Goal: Task Accomplishment & Management: Manage account settings

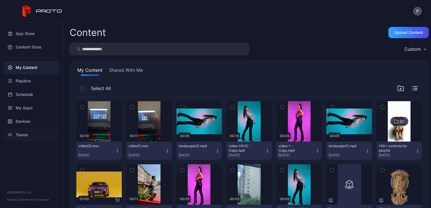
click at [24, 129] on div "Teams" at bounding box center [31, 134] width 56 height 13
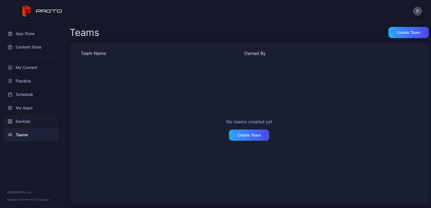
click at [23, 120] on div "Devices" at bounding box center [31, 121] width 56 height 13
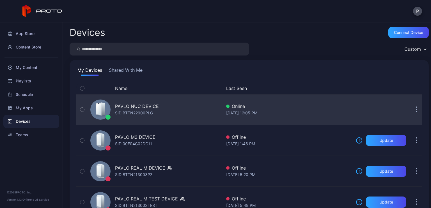
click at [137, 104] on div "PAVLO NUC DEVICE" at bounding box center [137, 106] width 44 height 7
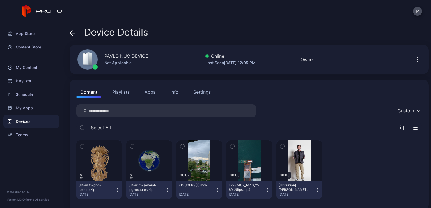
click at [121, 92] on button "Playlists" at bounding box center [120, 91] width 25 height 11
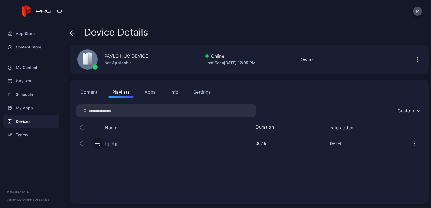
click at [151, 90] on button "Apps" at bounding box center [150, 91] width 19 height 11
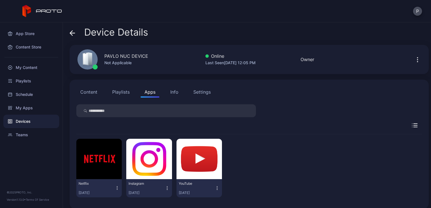
click at [173, 93] on div "Info" at bounding box center [174, 92] width 8 height 7
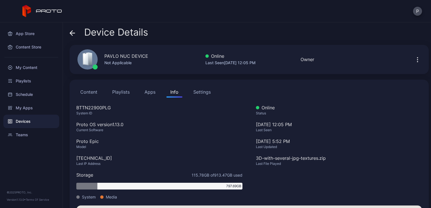
click at [194, 93] on div "Settings" at bounding box center [201, 92] width 17 height 7
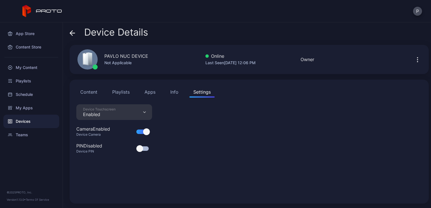
click at [88, 93] on button "Content" at bounding box center [88, 91] width 25 height 11
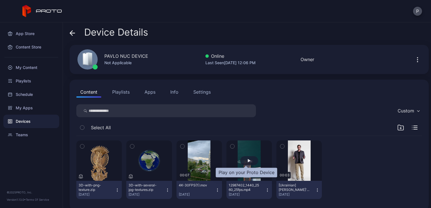
click at [248, 163] on div "button" at bounding box center [249, 160] width 18 height 9
click at [121, 96] on button "Playlists" at bounding box center [120, 91] width 25 height 11
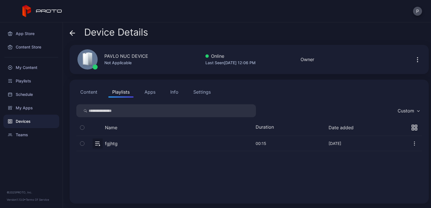
click at [95, 143] on button "button" at bounding box center [249, 143] width 346 height 15
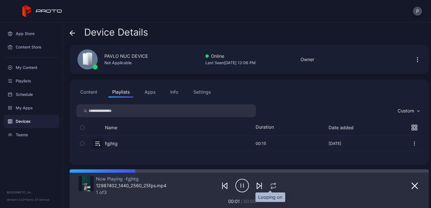
click at [270, 186] on icon "button" at bounding box center [273, 186] width 7 height 7
click at [262, 186] on icon "button" at bounding box center [262, 186] width 0 height 6
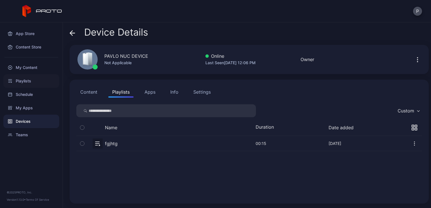
click at [26, 81] on div "Playlists" at bounding box center [31, 80] width 56 height 13
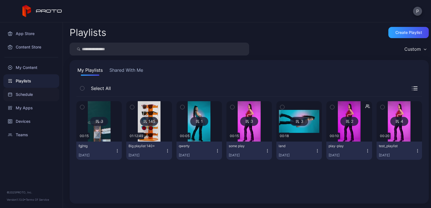
click at [26, 98] on div "Schedule" at bounding box center [31, 94] width 56 height 13
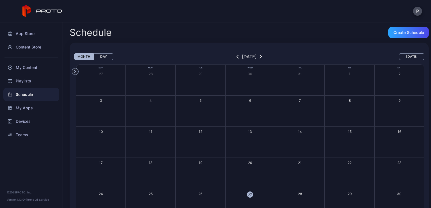
click at [263, 200] on button "27" at bounding box center [250, 204] width 50 height 31
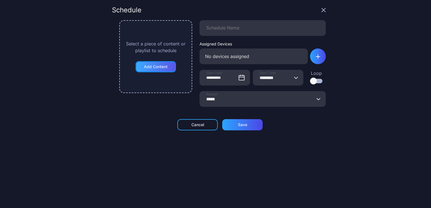
click at [158, 67] on div "Add Content" at bounding box center [156, 67] width 24 height 4
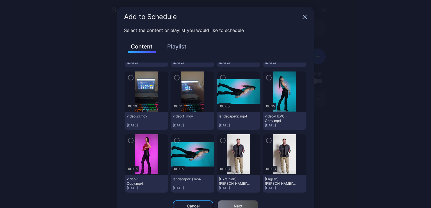
scroll to position [84, 0]
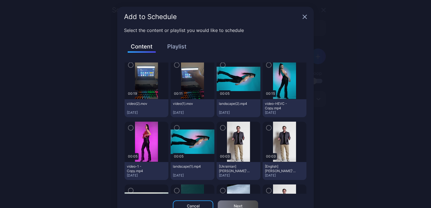
click at [175, 64] on icon "button" at bounding box center [177, 65] width 4 height 6
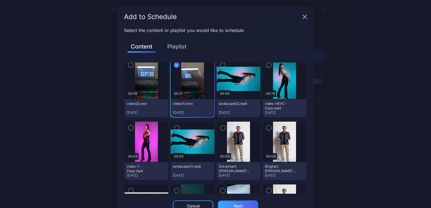
click at [238, 204] on div "Next" at bounding box center [238, 206] width 9 height 4
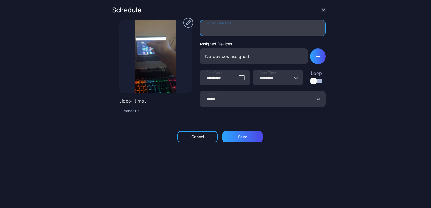
click at [210, 30] on input "Schedule Name" at bounding box center [263, 28] width 126 height 16
type input "*"
type input "*****"
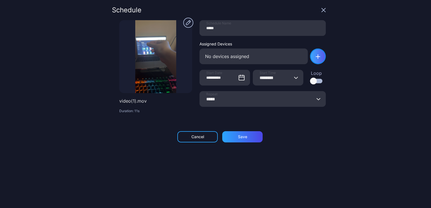
click at [317, 60] on div "button" at bounding box center [318, 57] width 16 height 16
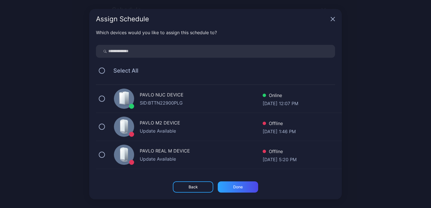
click at [193, 97] on div "PAVLO NUC DEVICE" at bounding box center [201, 96] width 123 height 8
click at [246, 186] on div "Done" at bounding box center [238, 187] width 40 height 11
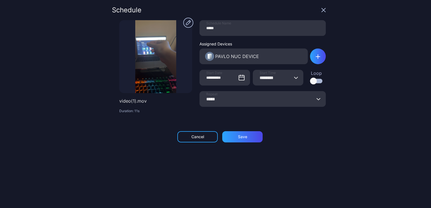
click at [264, 78] on input "********" at bounding box center [278, 78] width 51 height 16
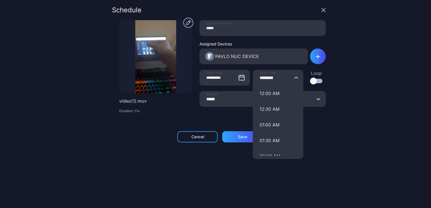
type input "********"
click at [362, 71] on div "**********" at bounding box center [215, 104] width 431 height 208
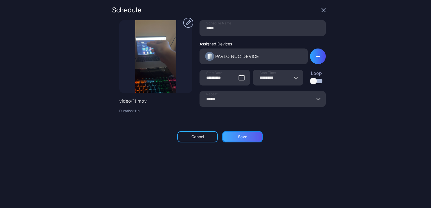
click at [250, 138] on div "Save" at bounding box center [242, 136] width 40 height 11
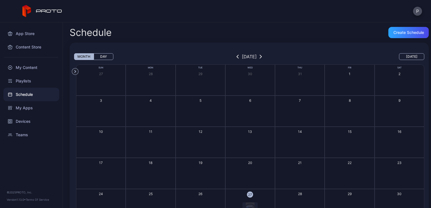
click at [265, 195] on button "27 12 PM 12 PM" at bounding box center [250, 204] width 50 height 31
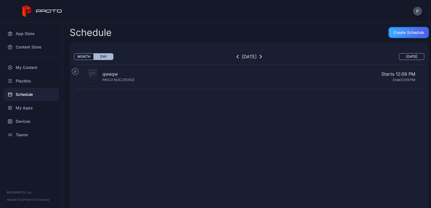
click at [398, 35] on div "Create Schedule" at bounding box center [409, 32] width 40 height 11
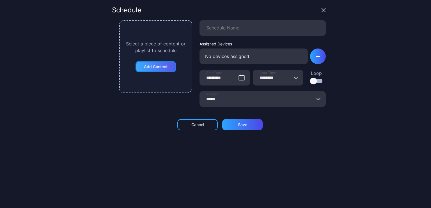
click at [151, 68] on div "Add Content" at bounding box center [156, 67] width 24 height 4
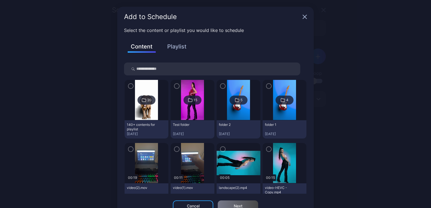
click at [175, 49] on button "Playlist" at bounding box center [177, 47] width 28 height 10
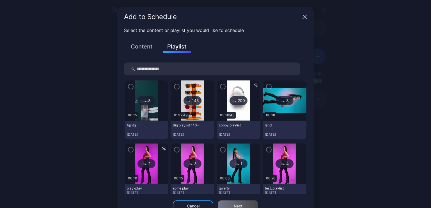
click at [130, 149] on icon "button" at bounding box center [131, 149] width 2 height 1
click at [236, 204] on div "Next" at bounding box center [238, 206] width 9 height 4
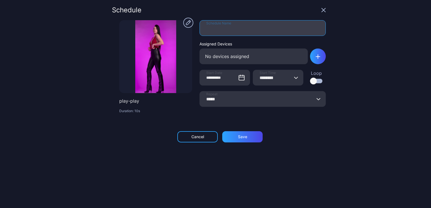
click at [220, 32] on input "Schedule Name" at bounding box center [263, 28] width 126 height 16
type input "*****"
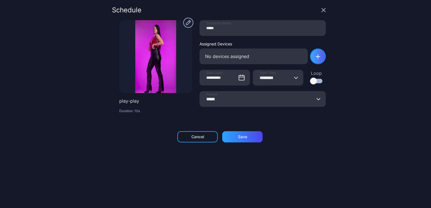
click at [316, 57] on icon "button" at bounding box center [318, 57] width 4 height 0
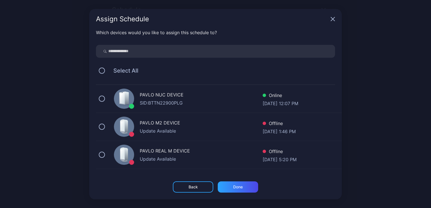
click at [173, 96] on div "PAVLO NUC DEVICE" at bounding box center [201, 96] width 123 height 8
click at [245, 189] on div "Done" at bounding box center [238, 187] width 40 height 11
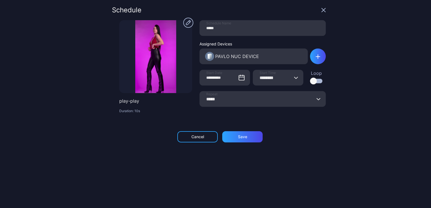
click at [264, 78] on input "********" at bounding box center [278, 78] width 51 height 16
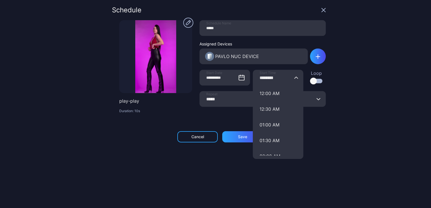
type input "********"
click at [363, 77] on div "**********" at bounding box center [215, 104] width 431 height 208
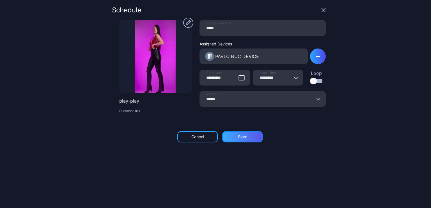
click at [235, 134] on div "Save" at bounding box center [242, 136] width 40 height 11
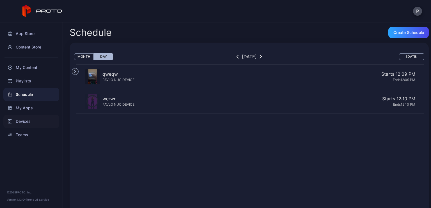
click at [36, 119] on div "Devices" at bounding box center [31, 121] width 56 height 13
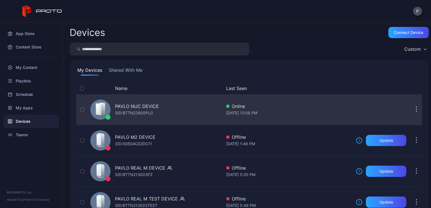
click at [163, 105] on div "PAVLO NUC DEVICE SID: BTTN22900PLG" at bounding box center [155, 110] width 134 height 28
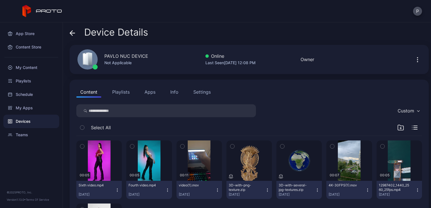
click at [293, 75] on div "Device Details PAVLO NUC DEVICE Not Applicable Online Last Seen [DATE] 12:08 PM…" at bounding box center [247, 115] width 368 height 186
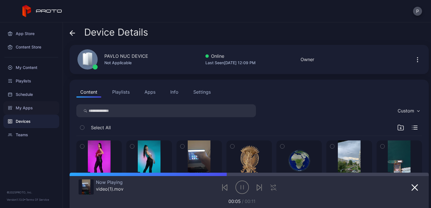
click at [33, 104] on div "My Apps" at bounding box center [31, 107] width 56 height 13
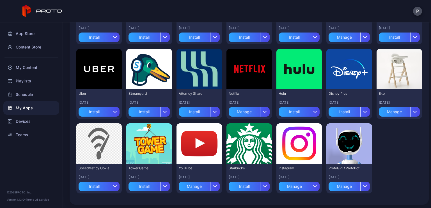
scroll to position [109, 0]
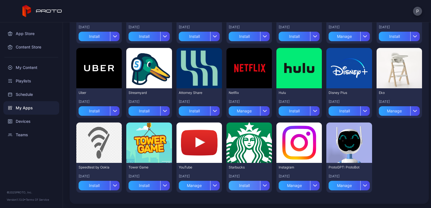
click at [244, 186] on div "Install" at bounding box center [244, 186] width 31 height 10
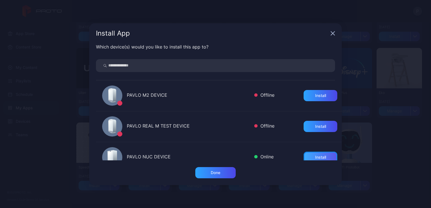
click at [315, 155] on div "Install" at bounding box center [320, 157] width 11 height 4
click at [382, 150] on div "Install App Which device(s) would you like to install this app to? PAVLO M2 DEV…" at bounding box center [215, 104] width 431 height 208
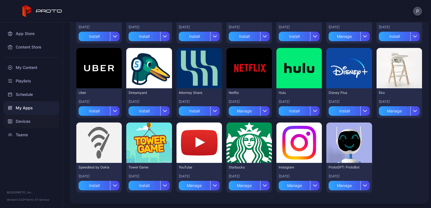
click at [40, 120] on div "Devices" at bounding box center [31, 121] width 56 height 13
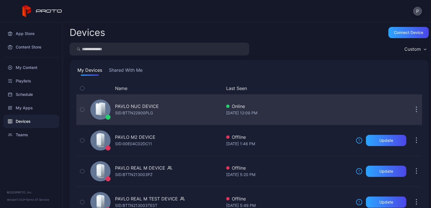
click at [138, 109] on div "PAVLO NUC DEVICE" at bounding box center [137, 106] width 44 height 7
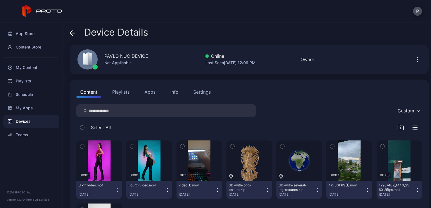
click at [147, 95] on button "Apps" at bounding box center [150, 91] width 19 height 11
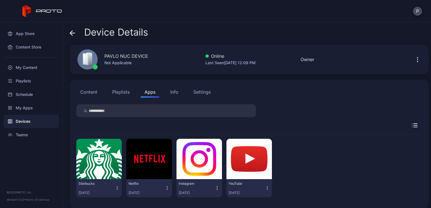
click at [166, 187] on icon "button" at bounding box center [167, 189] width 5 height 6
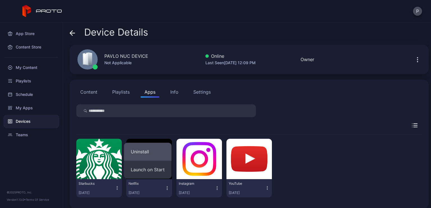
click at [155, 158] on button "Uninstall" at bounding box center [148, 152] width 48 height 18
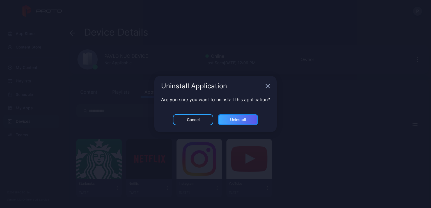
click at [244, 121] on div "Uninstall" at bounding box center [238, 120] width 16 height 4
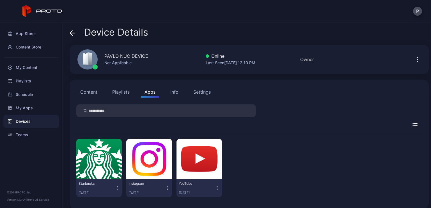
click at [102, 92] on div "Content Playlists Apps Info Settings" at bounding box center [249, 91] width 346 height 11
click at [97, 92] on button "Content" at bounding box center [88, 91] width 25 height 11
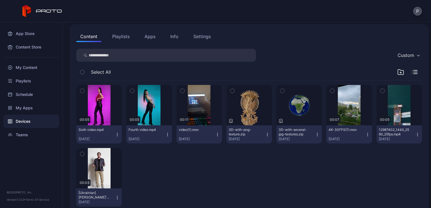
scroll to position [56, 0]
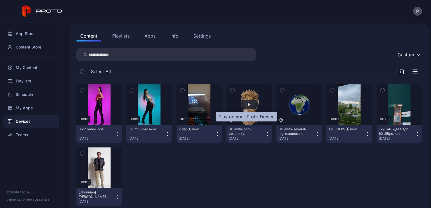
click at [250, 104] on div "button" at bounding box center [249, 104] width 18 height 9
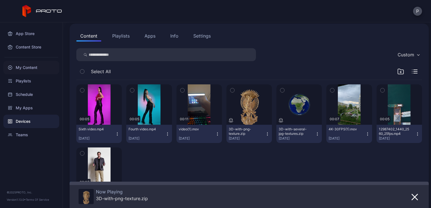
click at [28, 68] on div "My Content" at bounding box center [31, 67] width 56 height 13
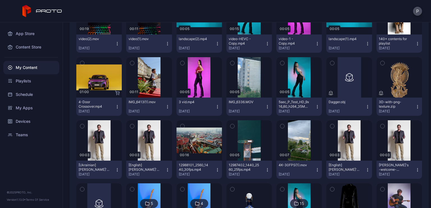
scroll to position [140, 0]
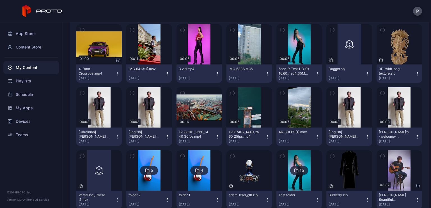
click at [367, 75] on icon "button" at bounding box center [367, 75] width 0 height 0
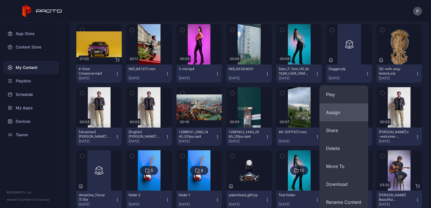
click at [344, 111] on button "Assign" at bounding box center [343, 113] width 49 height 18
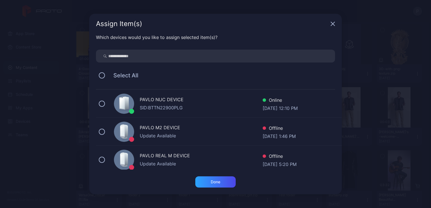
click at [217, 106] on div "SID: BTTN22900PLG" at bounding box center [201, 107] width 123 height 7
click at [224, 184] on div "Done" at bounding box center [215, 182] width 40 height 11
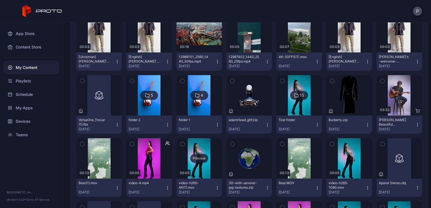
scroll to position [206, 0]
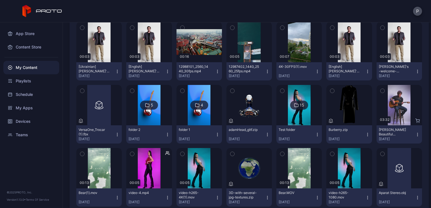
click at [117, 133] on icon "button" at bounding box center [117, 135] width 4 height 4
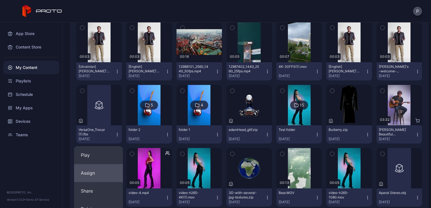
click at [109, 173] on button "Assign" at bounding box center [98, 173] width 49 height 18
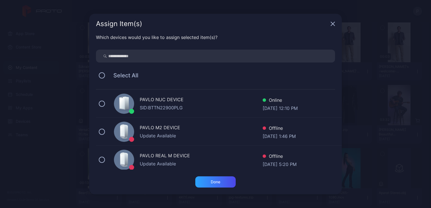
click at [220, 106] on div "SID: BTTN22900PLG" at bounding box center [201, 107] width 123 height 7
click at [213, 182] on div "Done" at bounding box center [216, 182] width 10 height 4
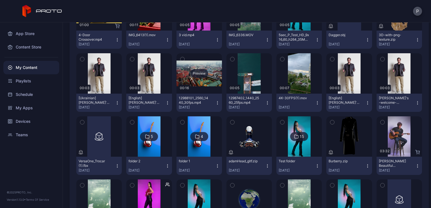
scroll to position [178, 0]
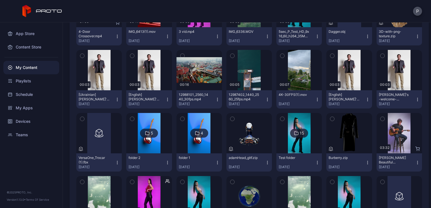
click at [156, 146] on img at bounding box center [149, 133] width 23 height 40
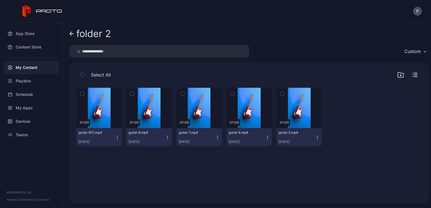
click at [75, 33] on link "folder 2" at bounding box center [91, 33] width 42 height 13
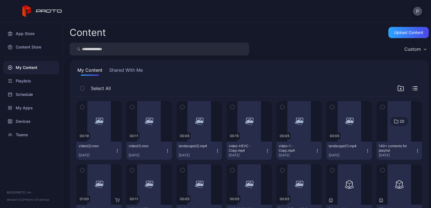
scroll to position [178, 0]
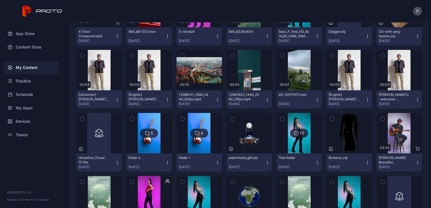
click at [193, 145] on img at bounding box center [199, 133] width 23 height 40
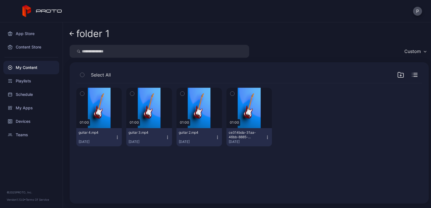
click at [73, 35] on icon at bounding box center [72, 33] width 4 height 5
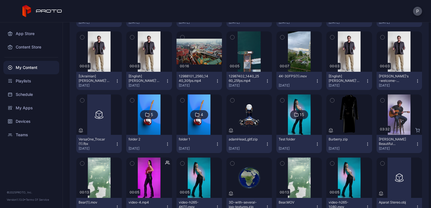
scroll to position [206, 0]
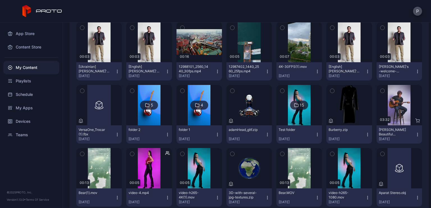
click at [300, 116] on img at bounding box center [299, 105] width 23 height 40
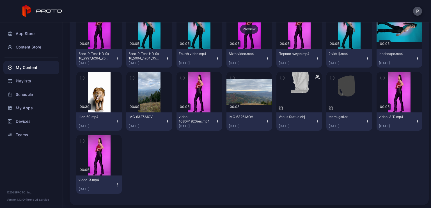
scroll to position [80, 0]
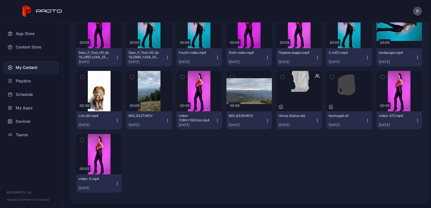
click at [366, 120] on icon "button" at bounding box center [368, 120] width 4 height 4
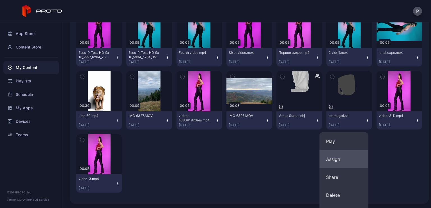
click at [346, 161] on button "Assign" at bounding box center [343, 159] width 49 height 18
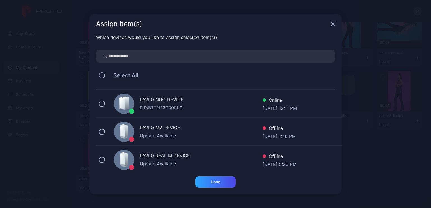
click at [189, 107] on div "SID: BTTN22900PLG" at bounding box center [201, 107] width 123 height 7
click at [227, 183] on div "Done" at bounding box center [215, 182] width 40 height 11
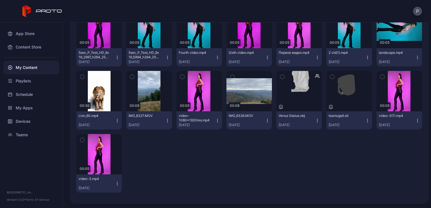
click at [366, 178] on div "Preview 00:05 5sec_P_Test_HD_9x16_2997_h264_25Mbps_Rec709_2ch.mp4 [DATE] Previe…" at bounding box center [249, 100] width 346 height 194
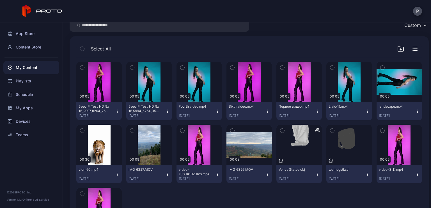
scroll to position [0, 0]
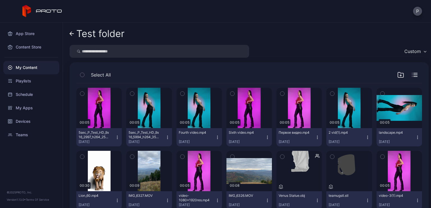
click at [75, 34] on link "Test folder" at bounding box center [97, 33] width 55 height 13
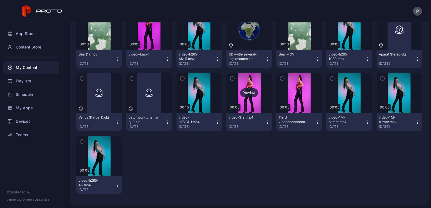
scroll to position [346, 0]
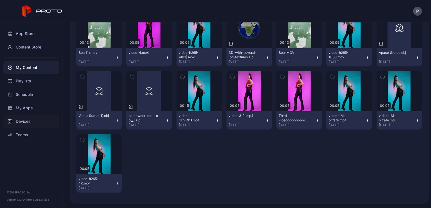
click at [33, 121] on div "Devices" at bounding box center [31, 121] width 56 height 13
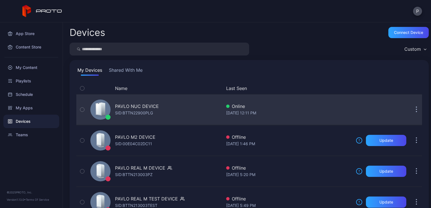
click at [138, 103] on div "PAVLO NUC DEVICE" at bounding box center [137, 106] width 44 height 7
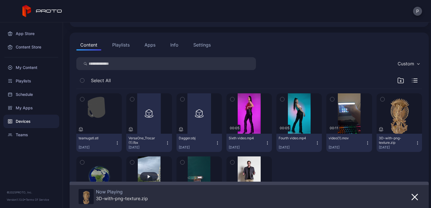
scroll to position [96, 0]
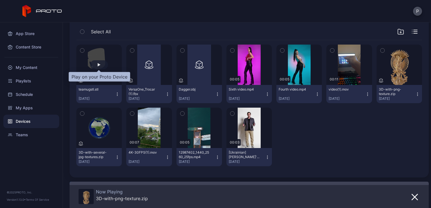
click at [103, 65] on div "button" at bounding box center [99, 64] width 18 height 9
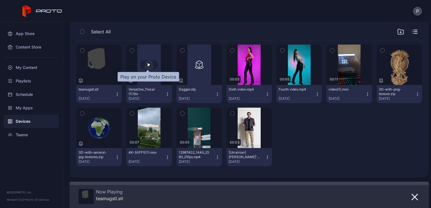
click at [149, 64] on div "button" at bounding box center [149, 64] width 18 height 9
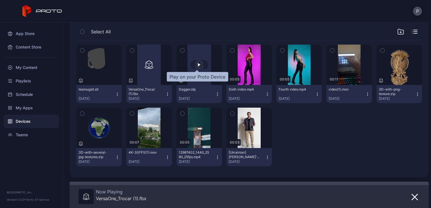
click at [200, 64] on div "button" at bounding box center [199, 64] width 18 height 9
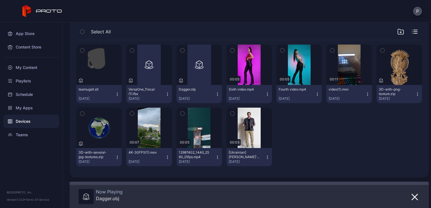
click at [215, 92] on icon "button" at bounding box center [217, 94] width 4 height 4
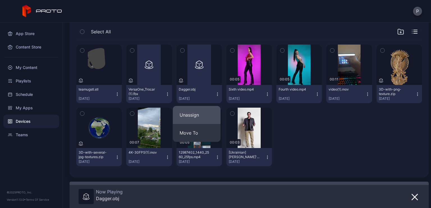
click at [201, 117] on button "Unassign" at bounding box center [197, 115] width 48 height 18
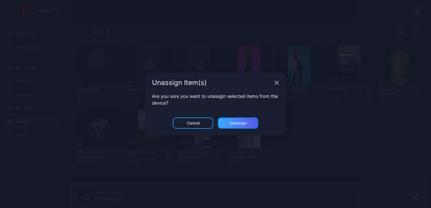
click at [241, 122] on div "Unassign" at bounding box center [237, 123] width 17 height 4
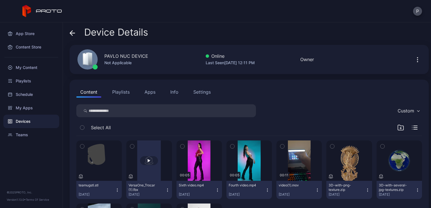
scroll to position [70, 0]
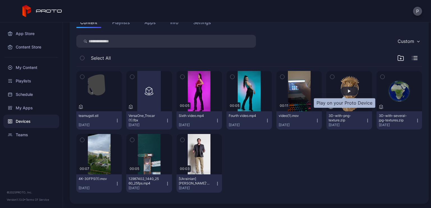
click at [348, 92] on div "button" at bounding box center [349, 91] width 3 height 3
click at [153, 24] on button "Apps" at bounding box center [150, 22] width 19 height 11
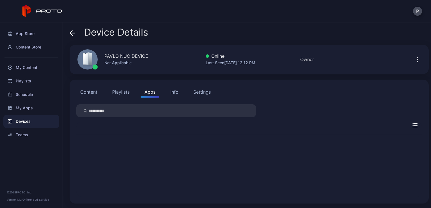
scroll to position [0, 0]
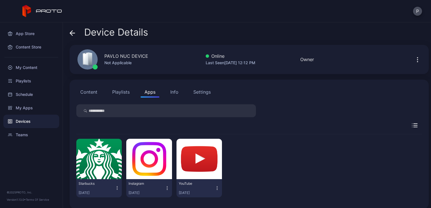
click at [216, 190] on icon "button" at bounding box center [217, 189] width 5 height 6
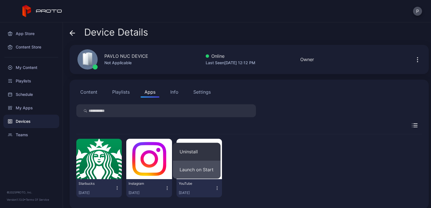
click at [209, 170] on button "Launch on Start" at bounding box center [197, 170] width 48 height 18
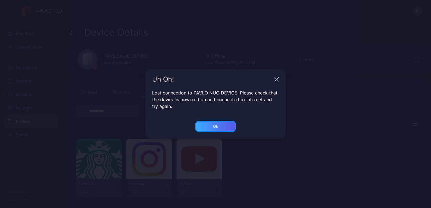
click at [214, 127] on div "Ok" at bounding box center [215, 126] width 5 height 4
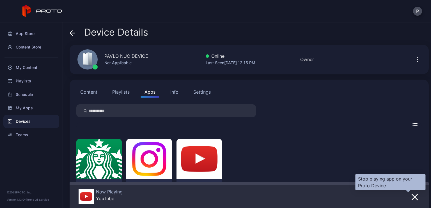
click at [412, 195] on icon "button" at bounding box center [415, 198] width 6 height 6
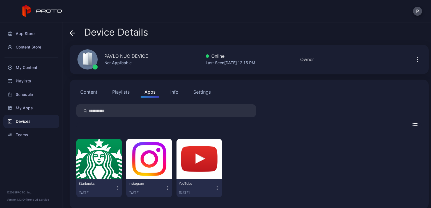
click at [215, 189] on icon "button" at bounding box center [217, 189] width 5 height 6
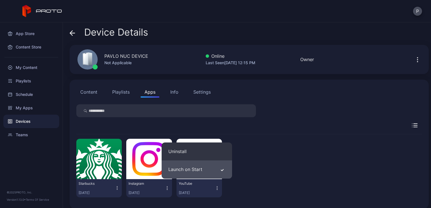
click at [196, 173] on button "Launch on Start" at bounding box center [197, 170] width 70 height 18
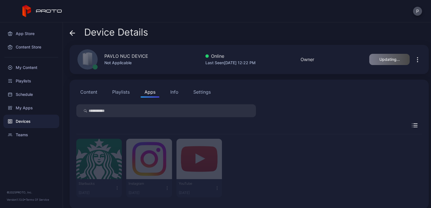
click at [204, 95] on div "Settings" at bounding box center [201, 92] width 17 height 7
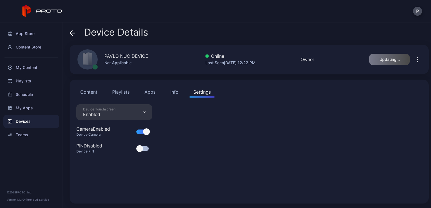
click at [180, 93] on button "Info" at bounding box center [174, 91] width 16 height 11
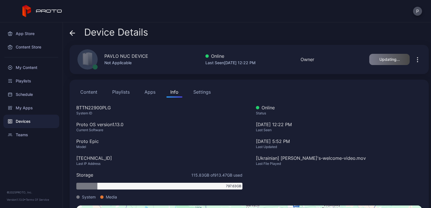
click at [145, 95] on button "Apps" at bounding box center [150, 91] width 19 height 11
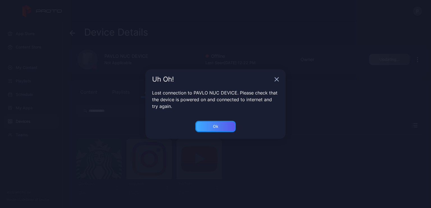
click at [219, 129] on div "Ok" at bounding box center [215, 126] width 40 height 11
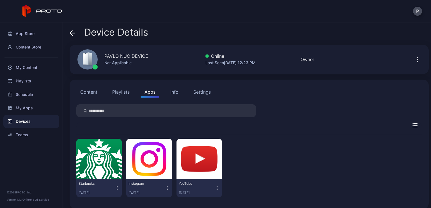
click at [170, 93] on button "Info" at bounding box center [174, 91] width 16 height 11
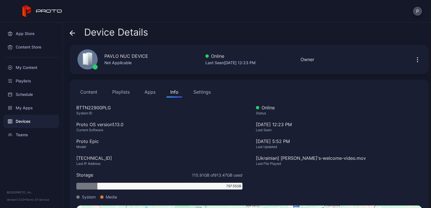
click at [26, 123] on div "Devices" at bounding box center [31, 121] width 56 height 13
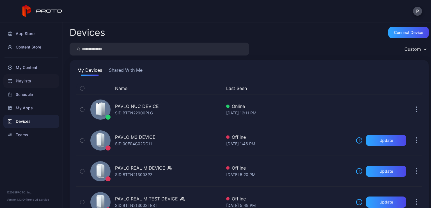
click at [26, 82] on div "Playlists" at bounding box center [31, 80] width 56 height 13
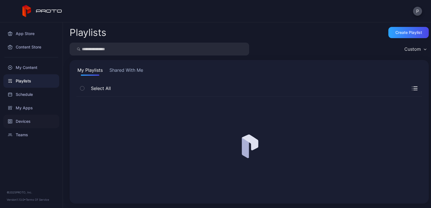
click at [30, 125] on div "Devices" at bounding box center [31, 121] width 56 height 13
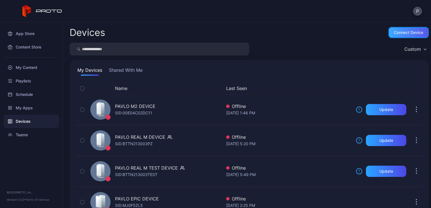
click at [398, 31] on div "Connect device" at bounding box center [408, 32] width 29 height 4
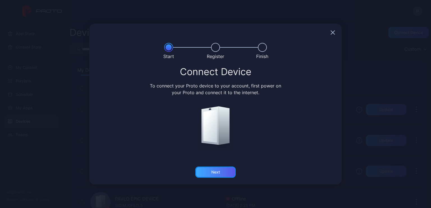
click at [224, 172] on div "Next" at bounding box center [215, 172] width 40 height 11
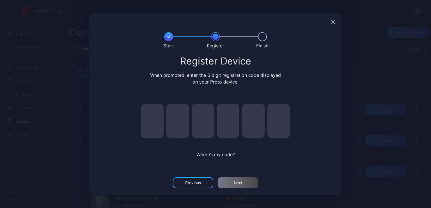
click at [149, 114] on input "pin code 1 of 6" at bounding box center [152, 121] width 22 height 34
type input "*"
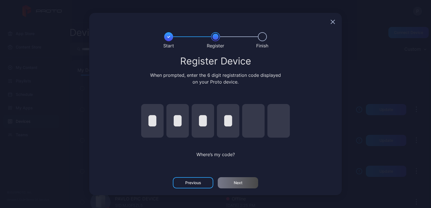
type input "*"
click at [250, 186] on div "Next" at bounding box center [238, 182] width 40 height 11
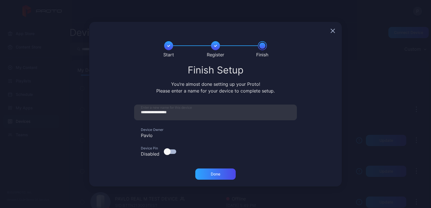
click at [220, 181] on div "Done" at bounding box center [215, 178] width 253 height 18
click at [220, 177] on div "Done" at bounding box center [215, 174] width 40 height 11
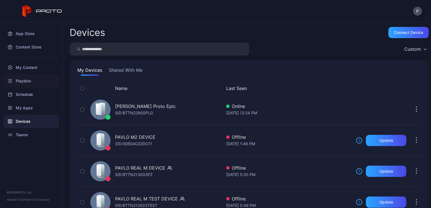
click at [35, 81] on div "Playlists" at bounding box center [31, 80] width 56 height 13
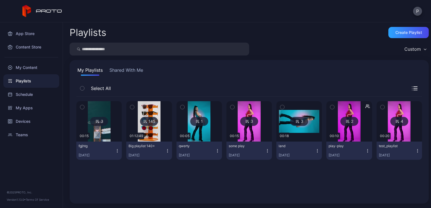
click at [80, 105] on icon "button" at bounding box center [82, 107] width 4 height 6
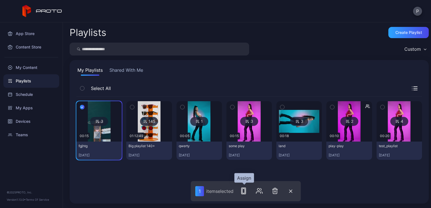
click at [245, 189] on rect "button" at bounding box center [244, 191] width 3 height 4
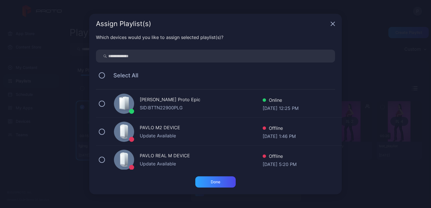
click at [161, 101] on div "[PERSON_NAME] Proto Epic" at bounding box center [201, 100] width 123 height 8
click at [218, 183] on div "Done" at bounding box center [216, 182] width 10 height 4
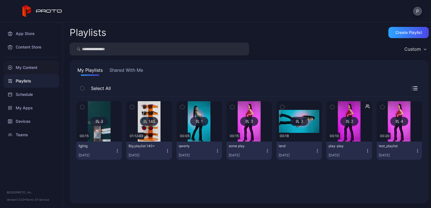
click at [30, 68] on div "My Content" at bounding box center [31, 67] width 56 height 13
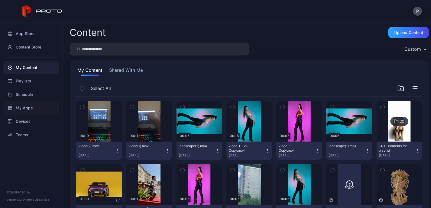
click at [34, 108] on div "My Apps" at bounding box center [31, 107] width 56 height 13
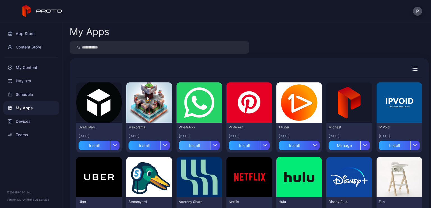
click at [194, 149] on div "Install" at bounding box center [194, 146] width 31 height 10
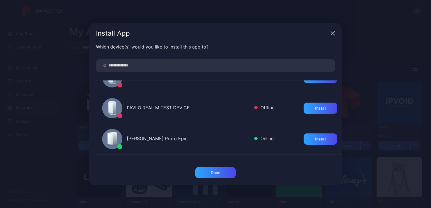
scroll to position [28, 0]
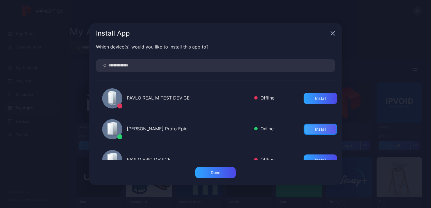
click at [315, 131] on div "Install" at bounding box center [320, 129] width 11 height 4
click at [59, 103] on div "Install App Which device(s) would you like to install this app to? PAVLO M2 DEV…" at bounding box center [215, 104] width 431 height 208
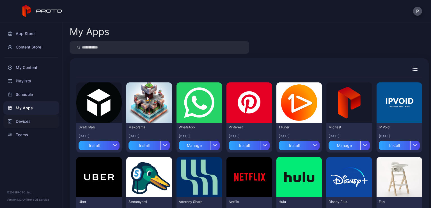
click at [29, 123] on div "Devices" at bounding box center [31, 121] width 56 height 13
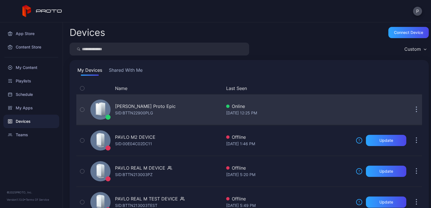
click at [143, 110] on div "SID: BTTN22900PLG" at bounding box center [134, 113] width 38 height 7
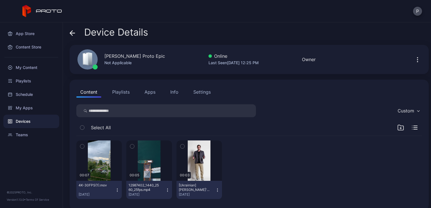
click at [123, 93] on button "Playlists" at bounding box center [120, 91] width 25 height 11
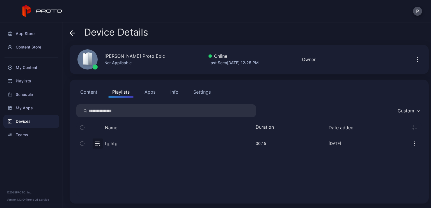
click at [156, 92] on button "Apps" at bounding box center [150, 91] width 19 height 11
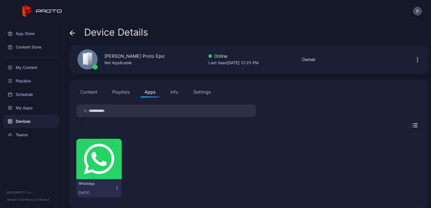
click at [175, 91] on div "Info" at bounding box center [174, 92] width 8 height 7
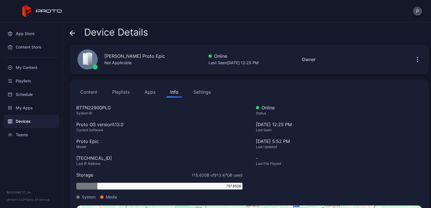
click at [414, 58] on icon "button" at bounding box center [417, 59] width 7 height 7
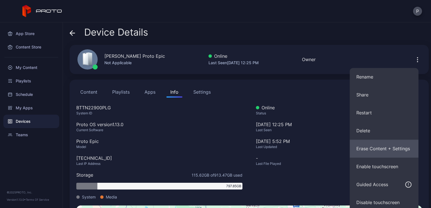
click at [387, 145] on button "Erase Content + Settings" at bounding box center [384, 149] width 69 height 18
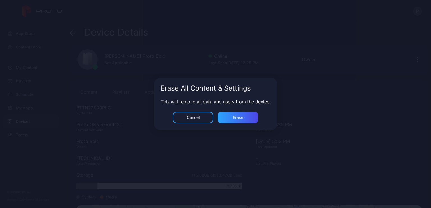
click at [245, 124] on div "Cancel Erase" at bounding box center [215, 121] width 123 height 18
click at [245, 118] on div "Erase" at bounding box center [238, 117] width 40 height 11
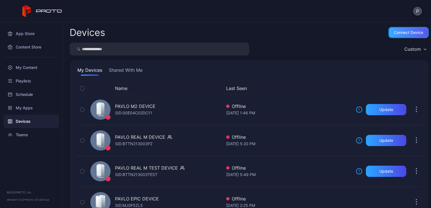
click at [399, 34] on div "Connect device" at bounding box center [408, 32] width 29 height 4
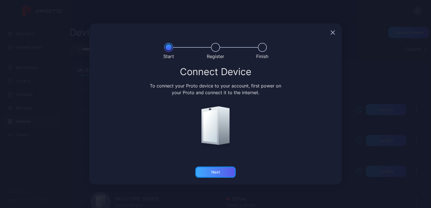
click at [223, 171] on div "Next" at bounding box center [215, 172] width 40 height 11
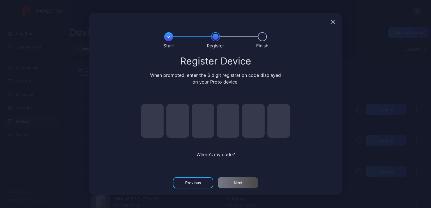
click at [156, 115] on input "pin code 1 of 6" at bounding box center [152, 121] width 22 height 34
type input "*"
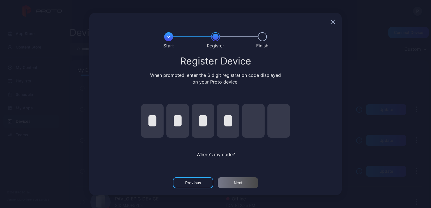
type input "*"
click at [245, 186] on div "Next" at bounding box center [238, 182] width 40 height 11
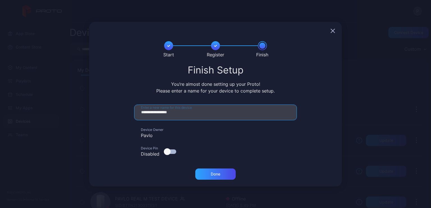
drag, startPoint x: 181, startPoint y: 112, endPoint x: 152, endPoint y: 113, distance: 28.7
click at [152, 113] on input "**********" at bounding box center [215, 113] width 163 height 16
type input "**********"
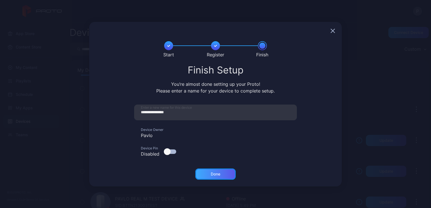
click at [229, 176] on div "Done" at bounding box center [215, 174] width 40 height 11
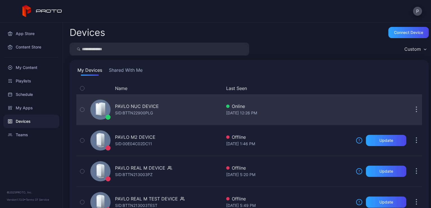
click at [147, 106] on div "PAVLO NUC DEVICE" at bounding box center [137, 106] width 44 height 7
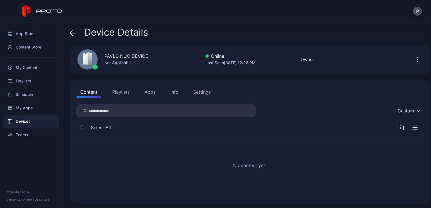
click at [153, 92] on button "Apps" at bounding box center [150, 91] width 19 height 11
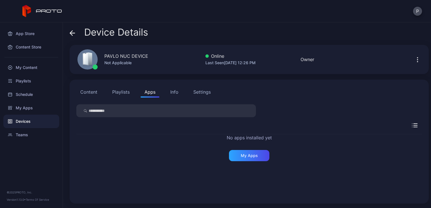
click at [180, 92] on button "Info" at bounding box center [174, 91] width 16 height 11
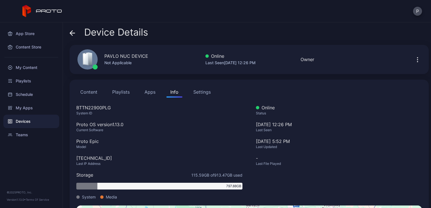
click at [124, 89] on button "Playlists" at bounding box center [120, 91] width 25 height 11
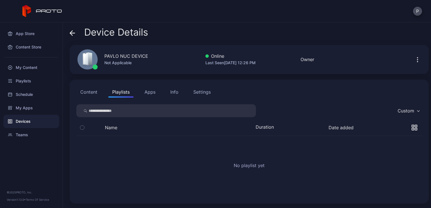
click at [92, 92] on button "Content" at bounding box center [88, 91] width 25 height 11
click at [36, 80] on div "Playlists" at bounding box center [31, 80] width 56 height 13
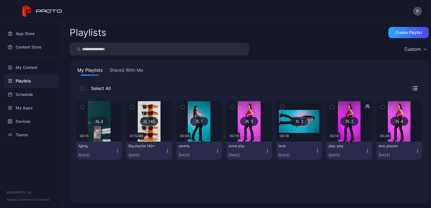
click at [82, 105] on icon "button" at bounding box center [82, 107] width 4 height 6
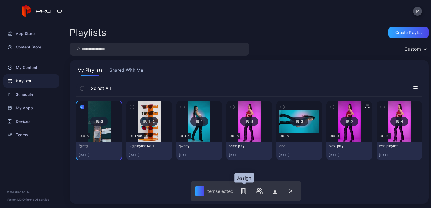
click at [243, 191] on rect "button" at bounding box center [244, 191] width 3 height 4
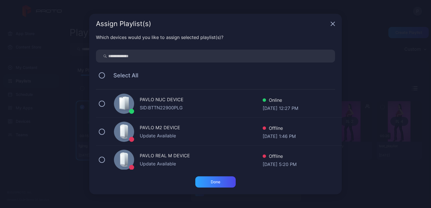
click at [186, 108] on div "SID: BTTN22900PLG" at bounding box center [201, 107] width 123 height 7
click at [232, 184] on div "Done" at bounding box center [215, 182] width 40 height 11
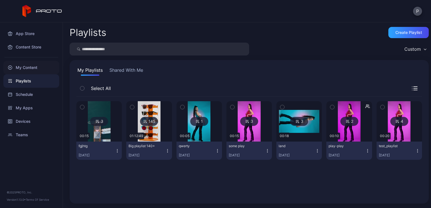
click at [37, 66] on div "My Content" at bounding box center [31, 67] width 56 height 13
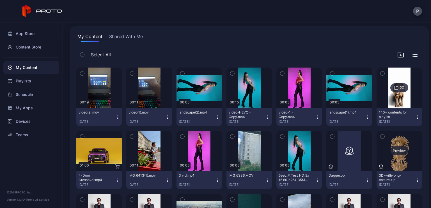
scroll to position [56, 0]
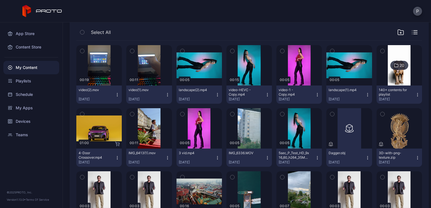
click at [381, 115] on icon "button" at bounding box center [383, 114] width 4 height 6
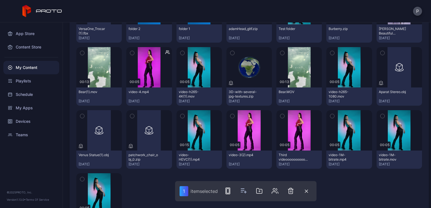
scroll to position [262, 0]
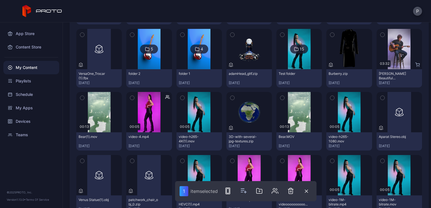
click at [227, 97] on button "button" at bounding box center [233, 98] width 12 height 12
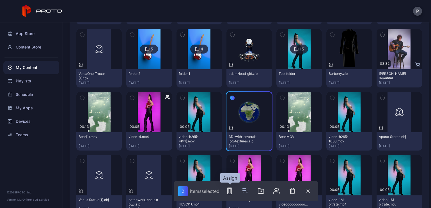
click at [232, 188] on icon "button" at bounding box center [229, 191] width 7 height 7
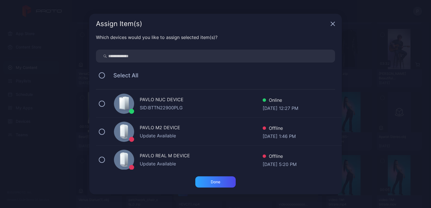
click at [175, 106] on div "SID: BTTN22900PLG" at bounding box center [201, 107] width 123 height 7
click at [218, 184] on div "Done" at bounding box center [216, 182] width 10 height 4
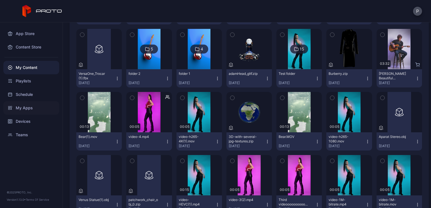
click at [30, 111] on div "My Apps" at bounding box center [31, 107] width 56 height 13
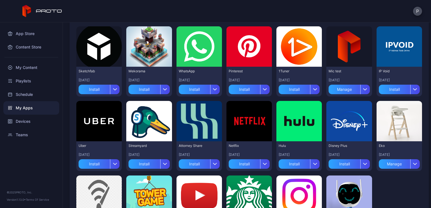
scroll to position [109, 0]
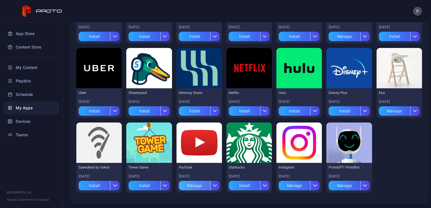
click at [190, 188] on div "Manage" at bounding box center [194, 186] width 31 height 10
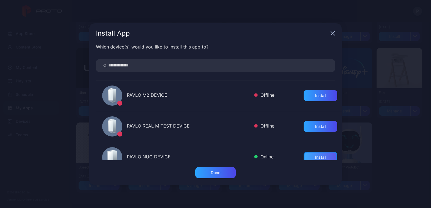
click at [307, 152] on div "Install" at bounding box center [321, 157] width 34 height 11
click at [383, 151] on div "Install App Which device(s) would you like to install this app to? PAVLO M2 DEV…" at bounding box center [215, 104] width 431 height 208
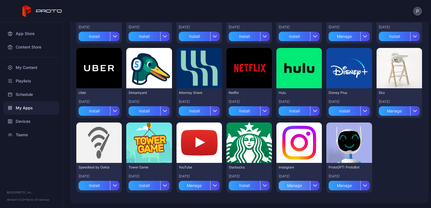
click at [291, 188] on div "Manage" at bounding box center [294, 186] width 31 height 10
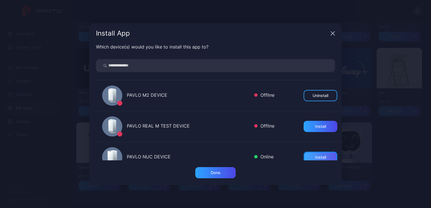
click at [315, 157] on div "Install" at bounding box center [320, 157] width 11 height 4
click at [383, 153] on div "Install App Which device(s) would you like to install this app to? PAVLO M2 DEV…" at bounding box center [215, 104] width 431 height 208
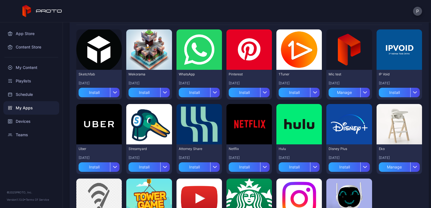
scroll to position [25, 0]
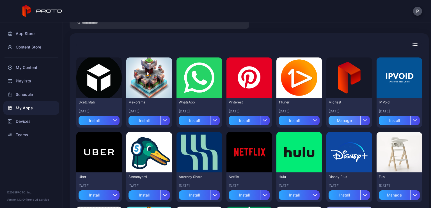
click at [342, 122] on div "Manage" at bounding box center [344, 121] width 31 height 10
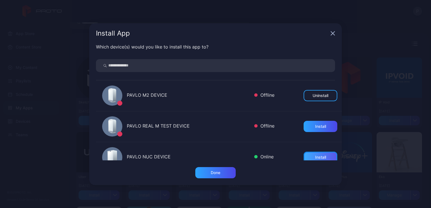
click at [315, 158] on div "Install" at bounding box center [320, 157] width 11 height 4
click at [374, 152] on div "Install App Which device(s) would you like to install this app to? PAVLO M2 DEV…" at bounding box center [215, 104] width 431 height 208
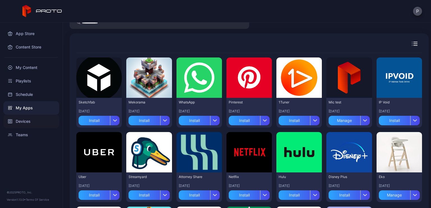
click at [20, 118] on div "Devices" at bounding box center [31, 121] width 56 height 13
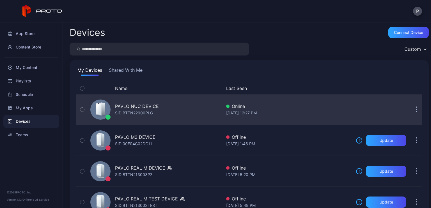
click at [141, 95] on div "PAVLO NUC DEVICE SID: BTTN22900PLG Online [DATE] 12:27 PM" at bounding box center [249, 109] width 346 height 31
click at [145, 109] on div "PAVLO NUC DEVICE" at bounding box center [137, 106] width 44 height 7
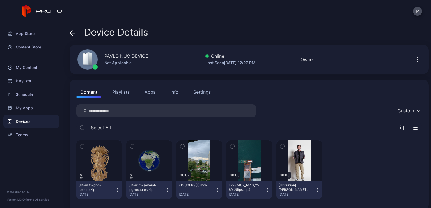
click at [123, 93] on button "Playlists" at bounding box center [120, 91] width 25 height 11
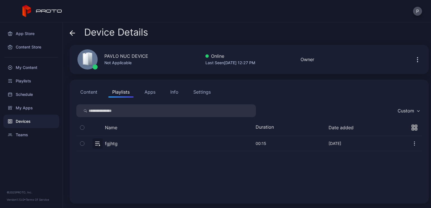
click at [152, 92] on button "Apps" at bounding box center [150, 91] width 19 height 11
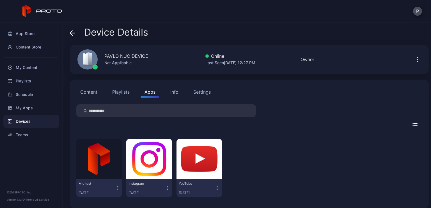
click at [179, 94] on button "Info" at bounding box center [174, 91] width 16 height 11
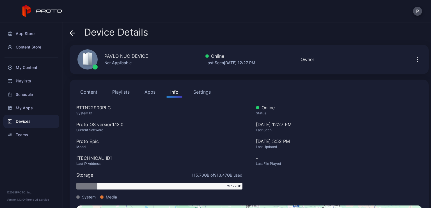
click at [200, 96] on button "Settings" at bounding box center [202, 91] width 25 height 11
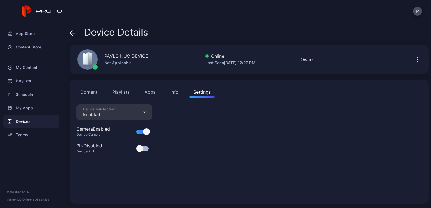
click at [89, 95] on button "Content" at bounding box center [88, 91] width 25 height 11
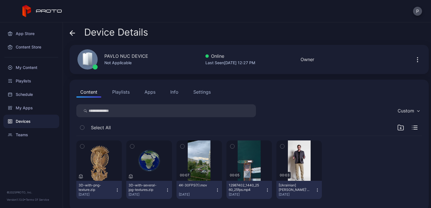
click at [161, 79] on div "Device Details PAVLO NUC DEVICE Not Applicable Online Last Seen [DATE] 12:27 PM…" at bounding box center [247, 115] width 368 height 186
